Goal: Information Seeking & Learning: Learn about a topic

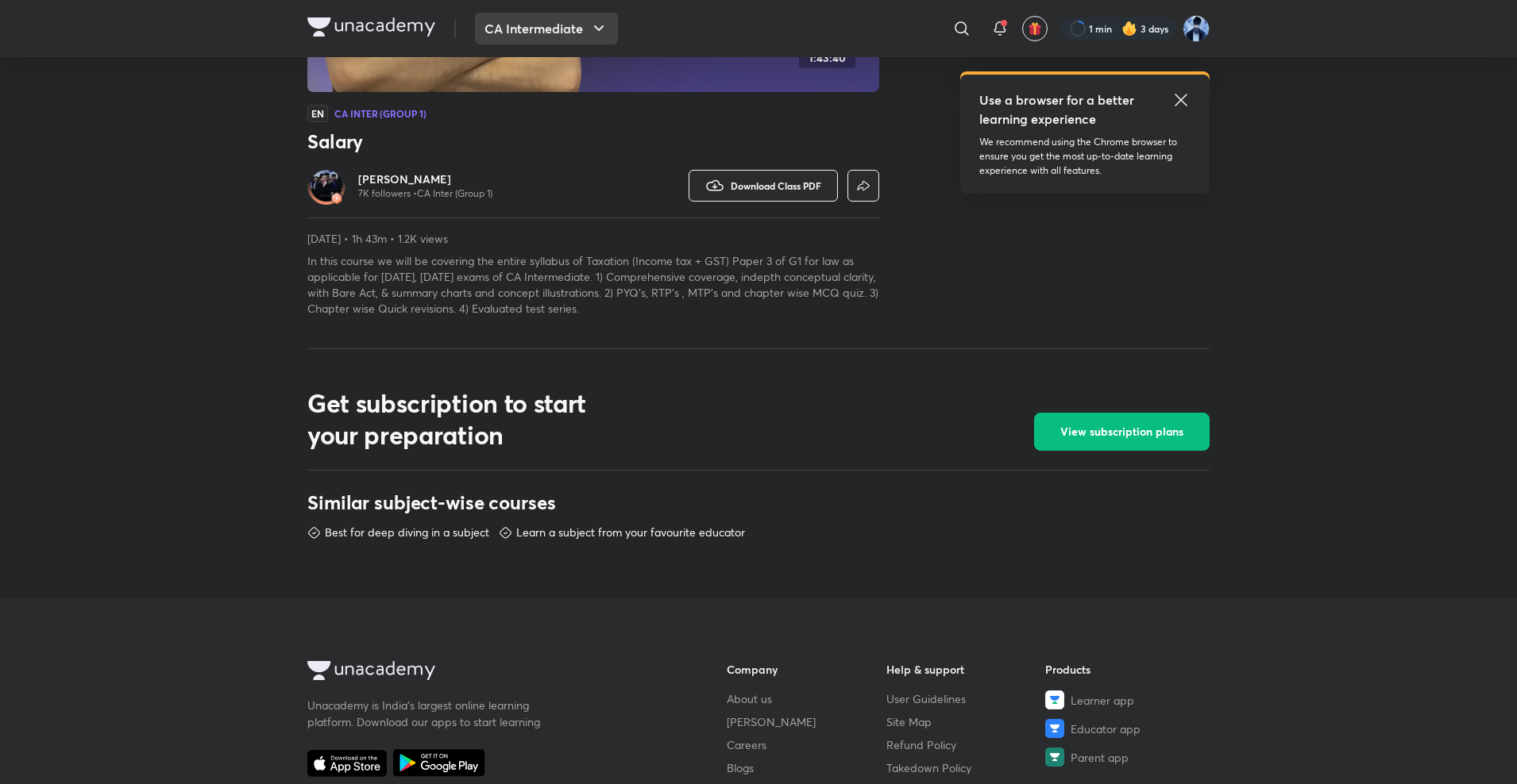
click at [518, 27] on button "CA Intermediate" at bounding box center [546, 28] width 143 height 32
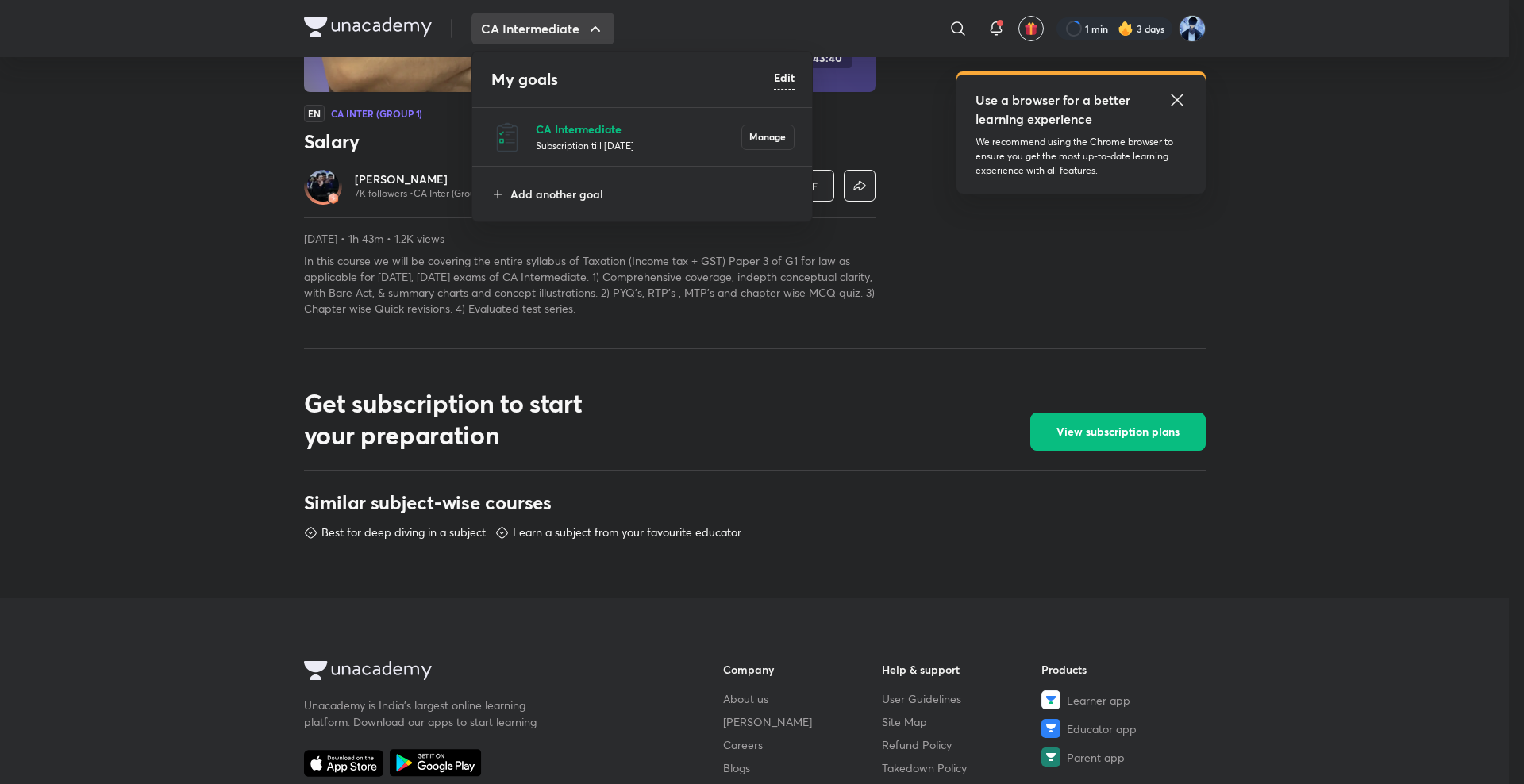
click at [574, 127] on p "CA Intermediate" at bounding box center [639, 128] width 206 height 17
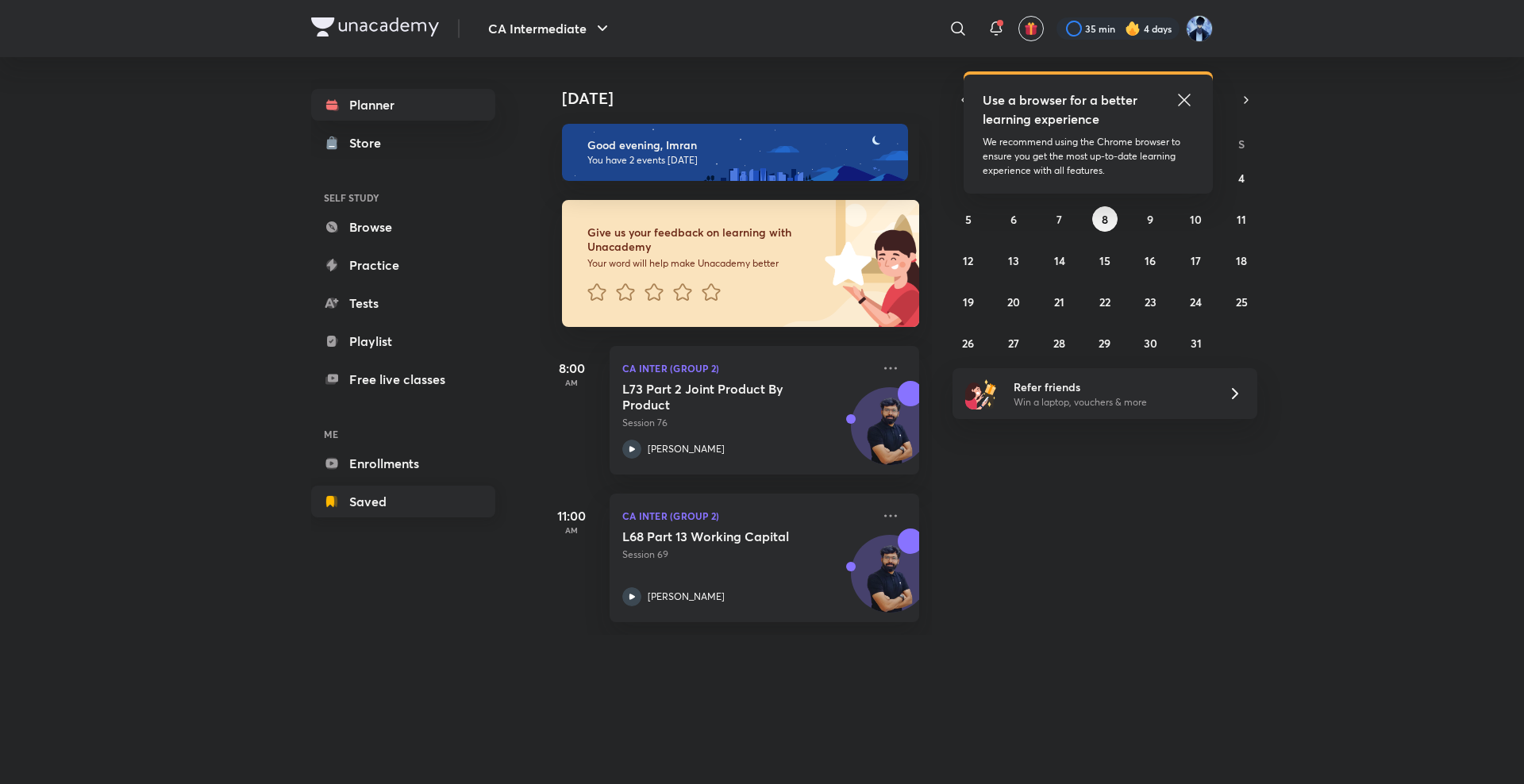
click at [376, 503] on link "Saved" at bounding box center [403, 502] width 184 height 32
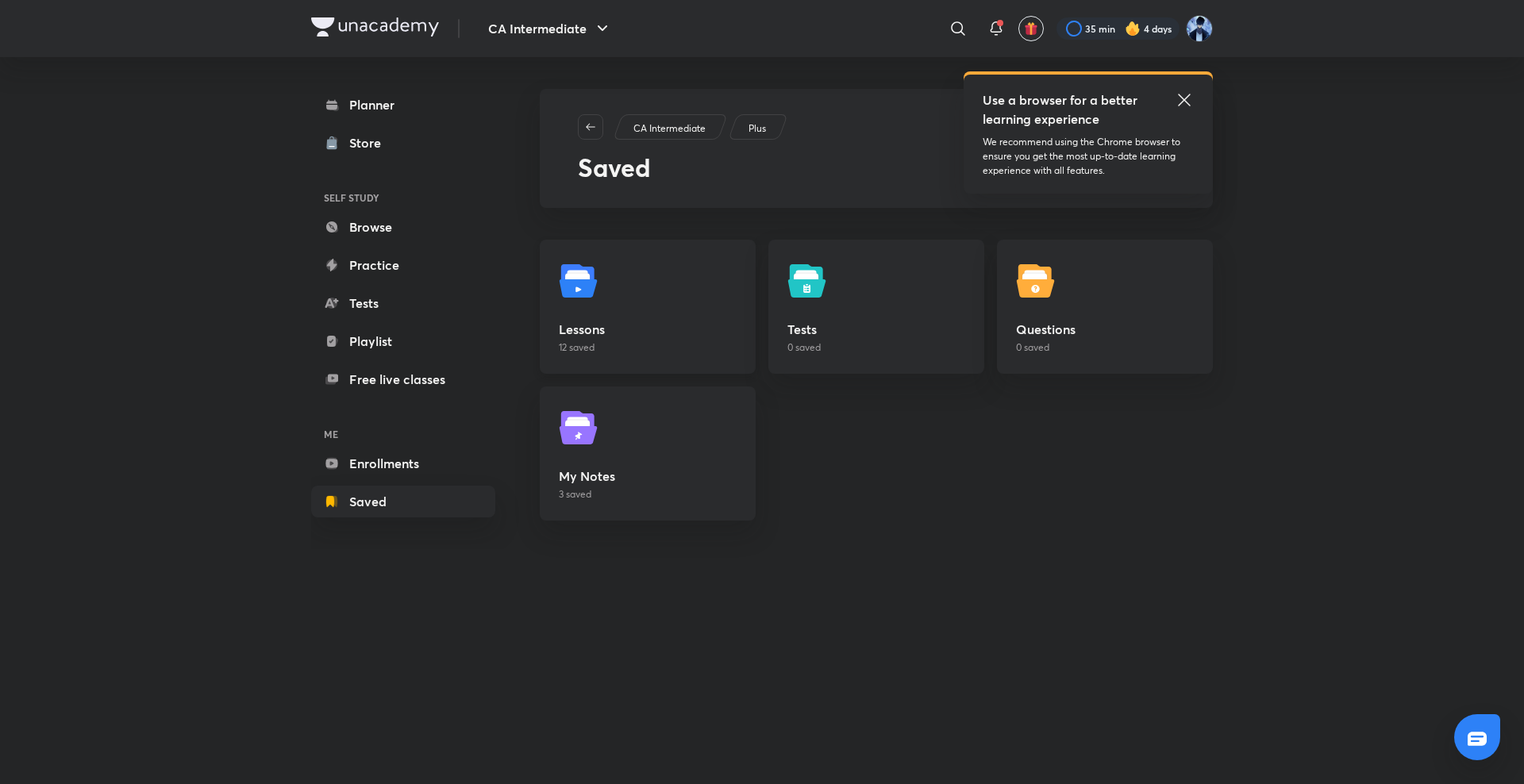
click at [617, 331] on h5 "Lessons" at bounding box center [648, 329] width 178 height 19
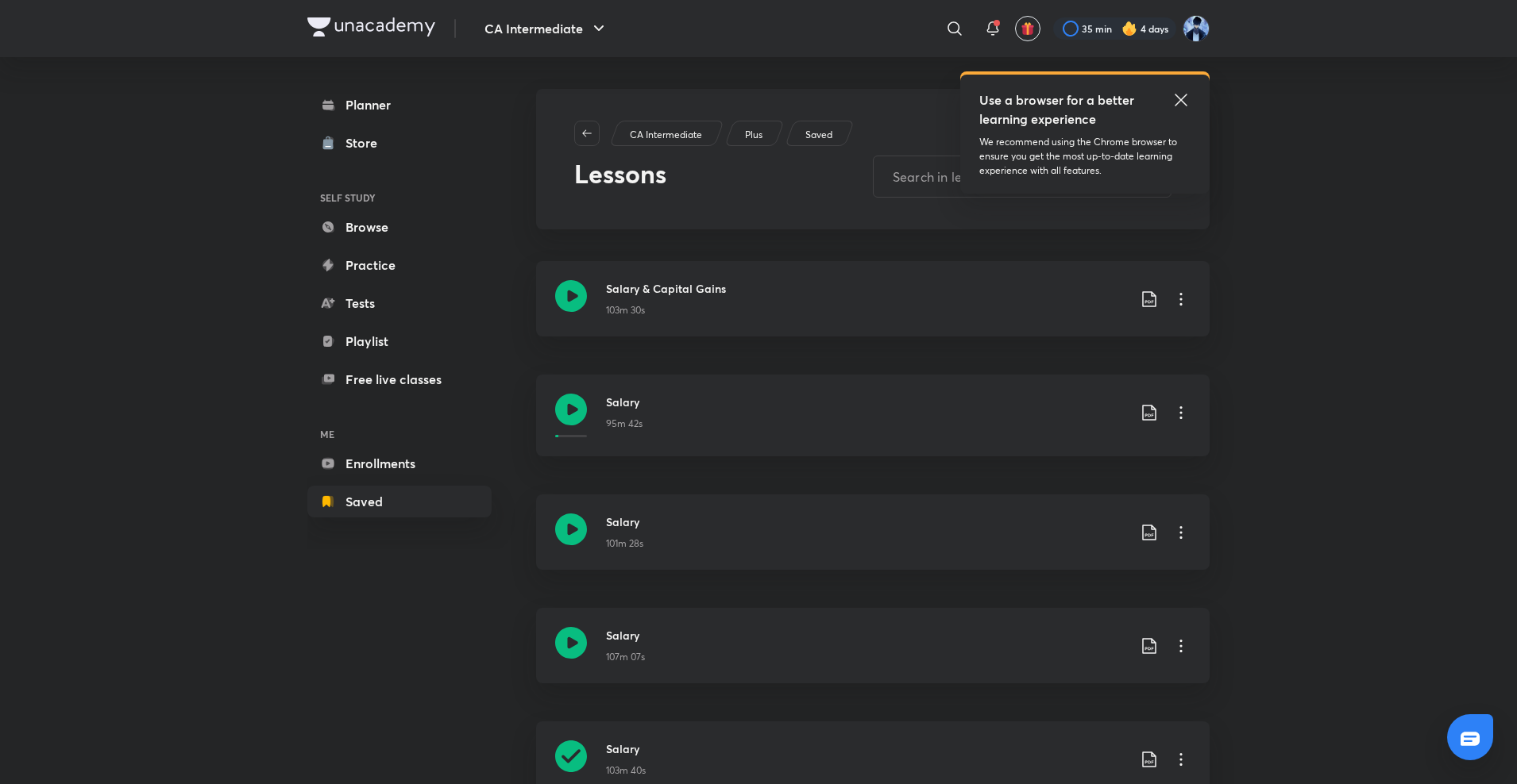
click at [1185, 92] on icon at bounding box center [1181, 100] width 19 height 19
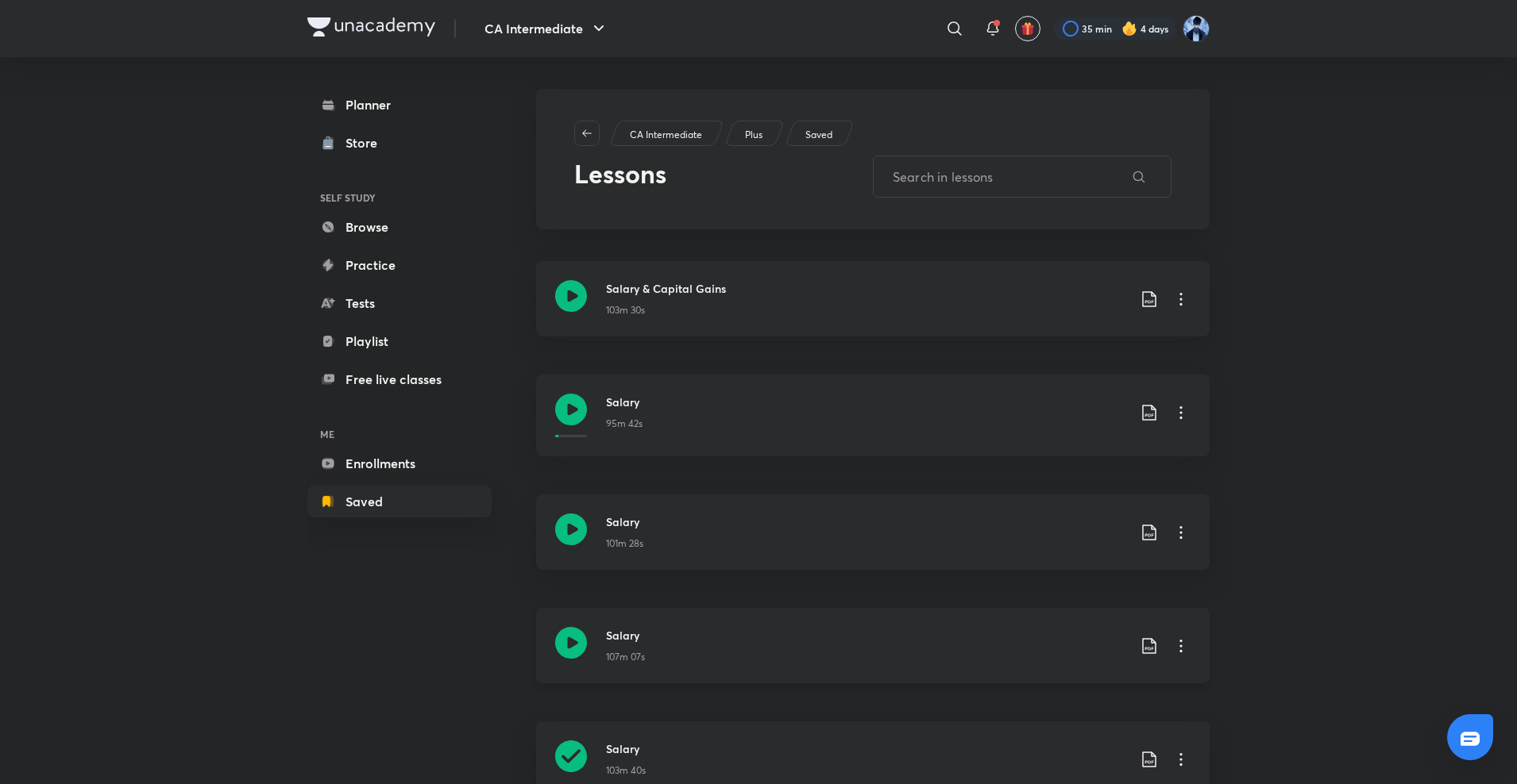
click at [585, 624] on div "Salary 107m 07s" at bounding box center [873, 646] width 674 height 76
click at [571, 645] on icon at bounding box center [571, 642] width 32 height 32
